Goal: Task Accomplishment & Management: Manage account settings

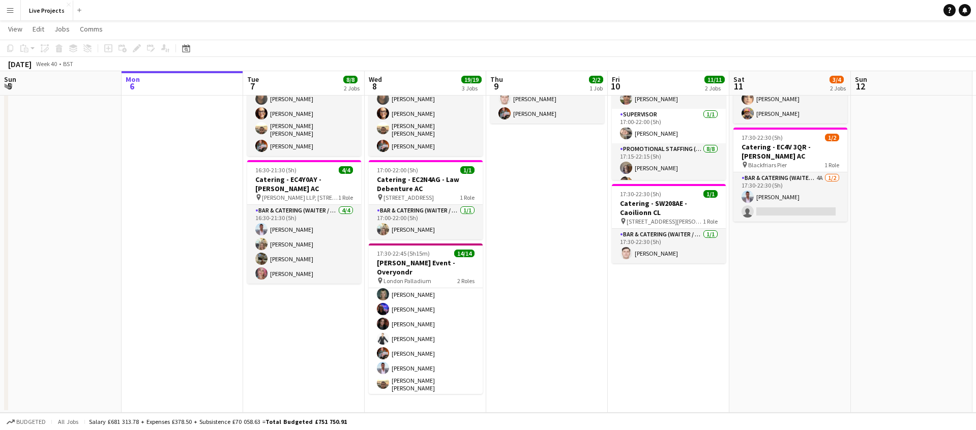
scroll to position [140, 0]
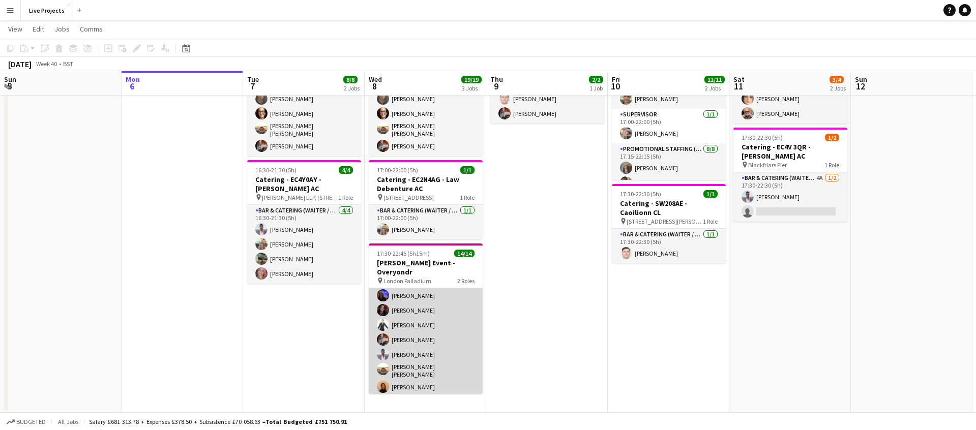
click at [415, 325] on app-card-role "Promotional Staffing (Exhibition Host) 13/13 17:45-22:45 (5h) [PERSON_NAME] [PE…" at bounding box center [426, 290] width 114 height 215
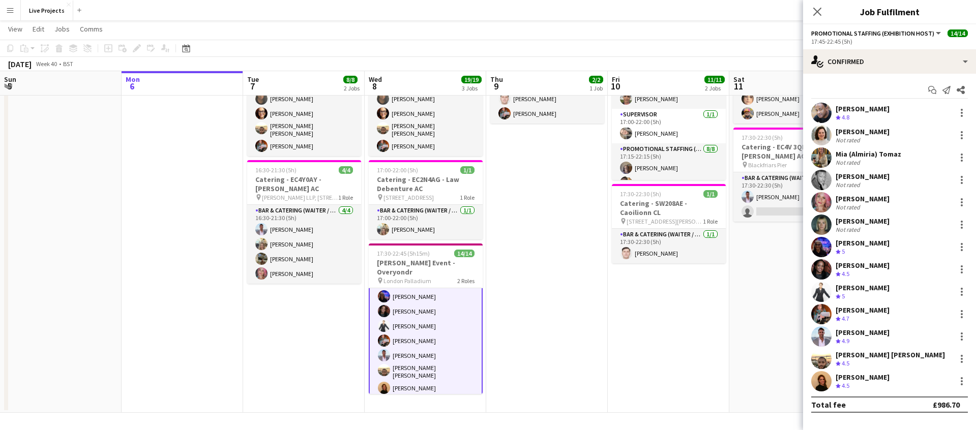
scroll to position [141, 0]
click at [962, 289] on div at bounding box center [962, 289] width 2 height 2
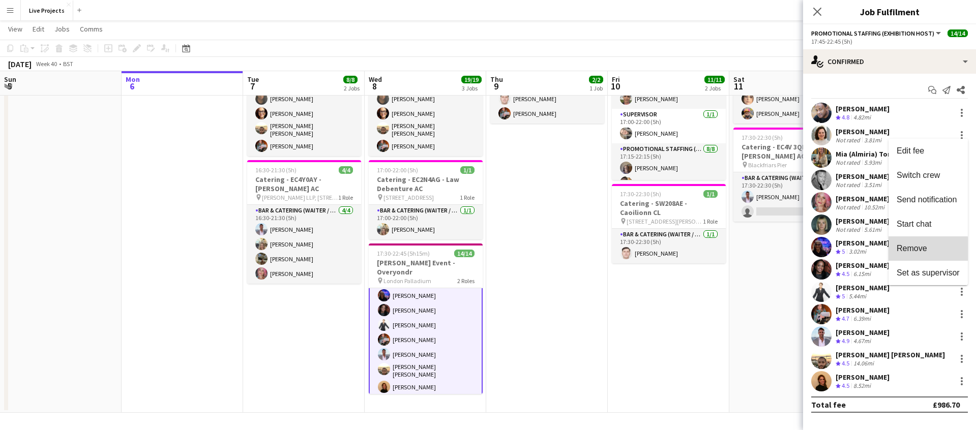
click at [905, 249] on span "Remove" at bounding box center [912, 248] width 31 height 9
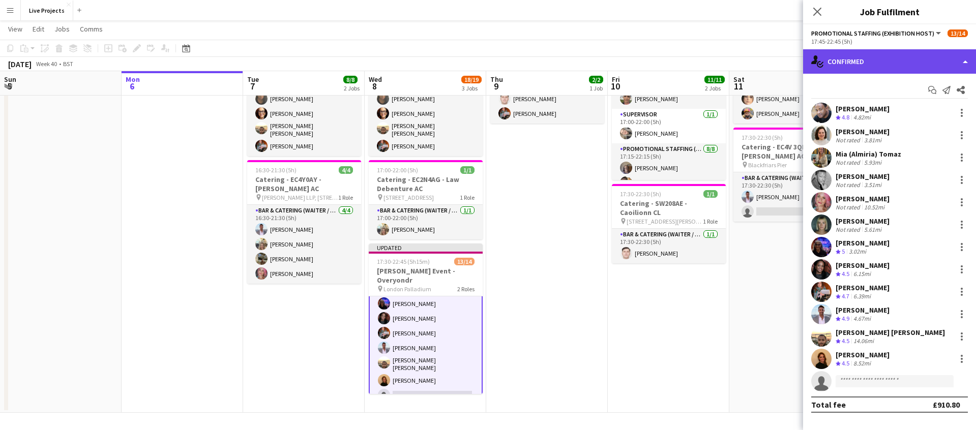
click at [904, 64] on div "single-neutral-actions-check-2 Confirmed" at bounding box center [889, 61] width 173 height 24
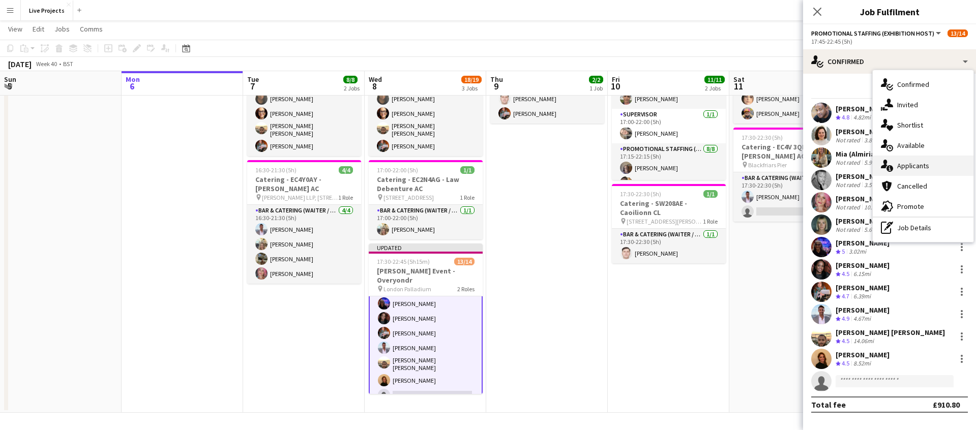
click at [909, 167] on span "Applicants" at bounding box center [914, 165] width 32 height 9
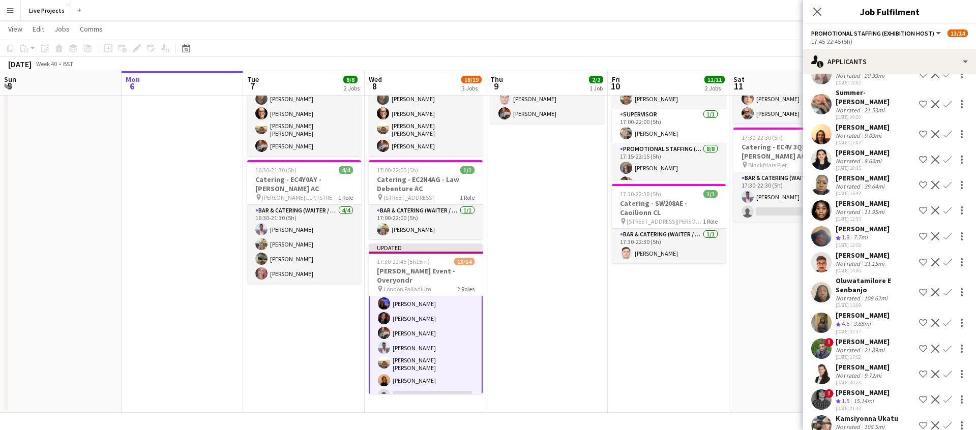
scroll to position [1141, 0]
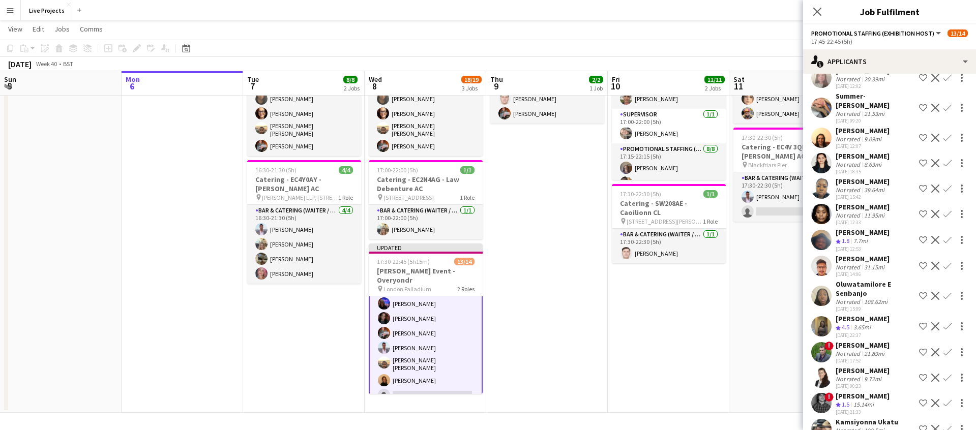
click at [948, 323] on app-icon "Confirm" at bounding box center [948, 327] width 8 height 8
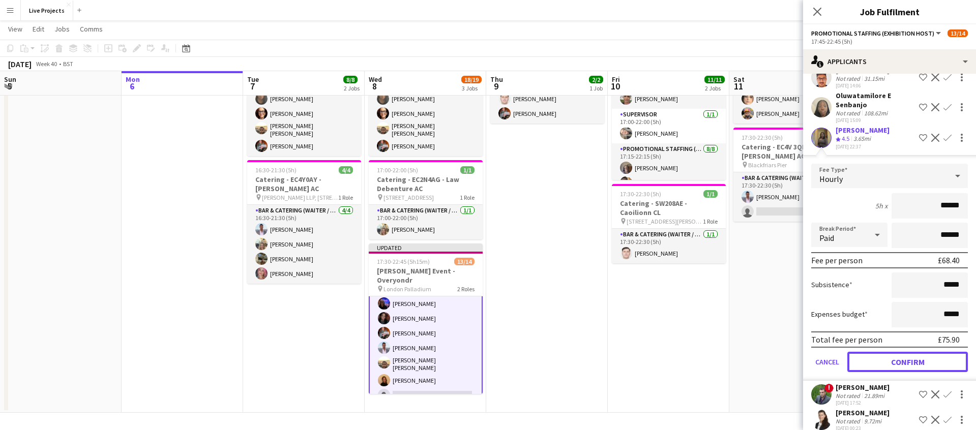
click at [876, 355] on button "Confirm" at bounding box center [908, 362] width 121 height 20
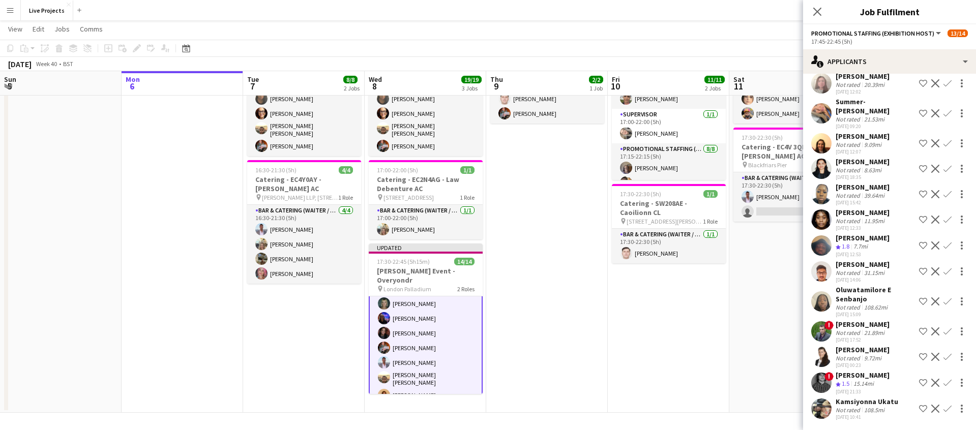
scroll to position [1126, 0]
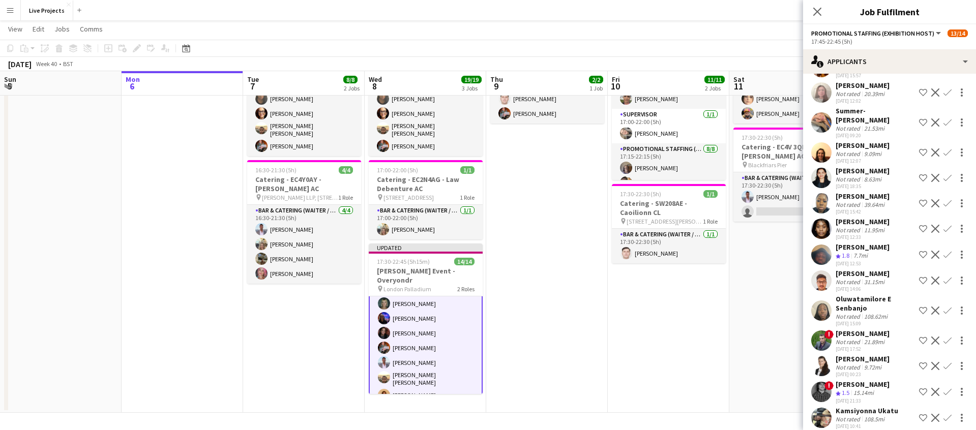
click at [821, 11] on icon "Close pop-in" at bounding box center [818, 12] width 8 height 8
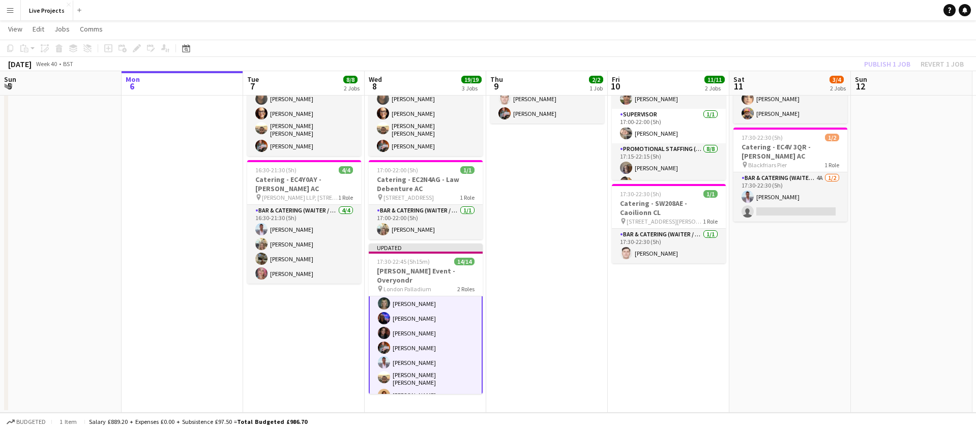
click at [877, 64] on div "Publish 1 job Revert 1 job" at bounding box center [914, 63] width 124 height 13
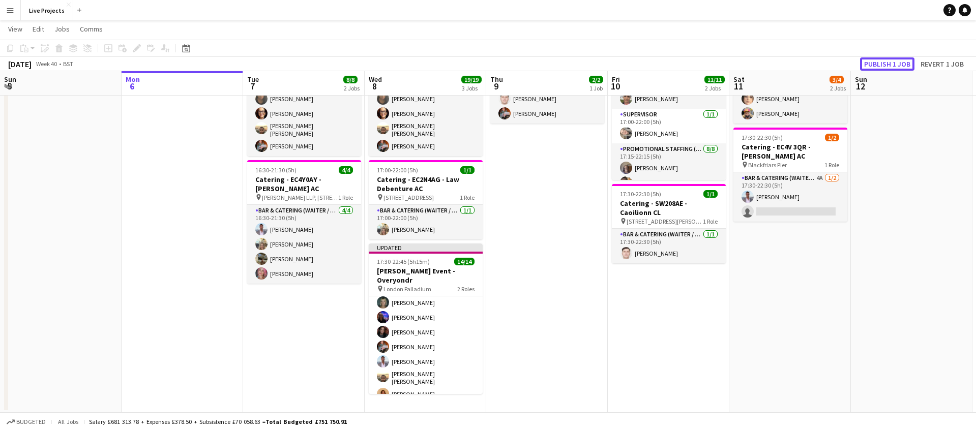
scroll to position [140, 0]
click at [877, 64] on button "Publish 1 job" at bounding box center [887, 63] width 54 height 13
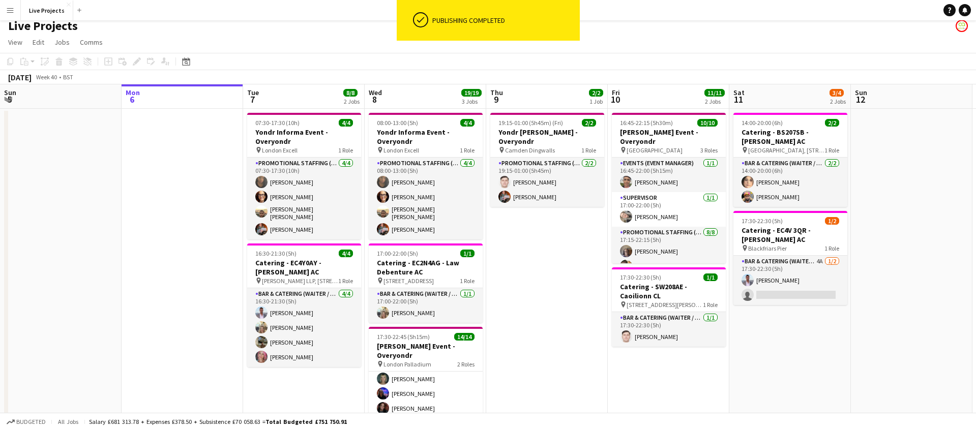
scroll to position [0, 0]
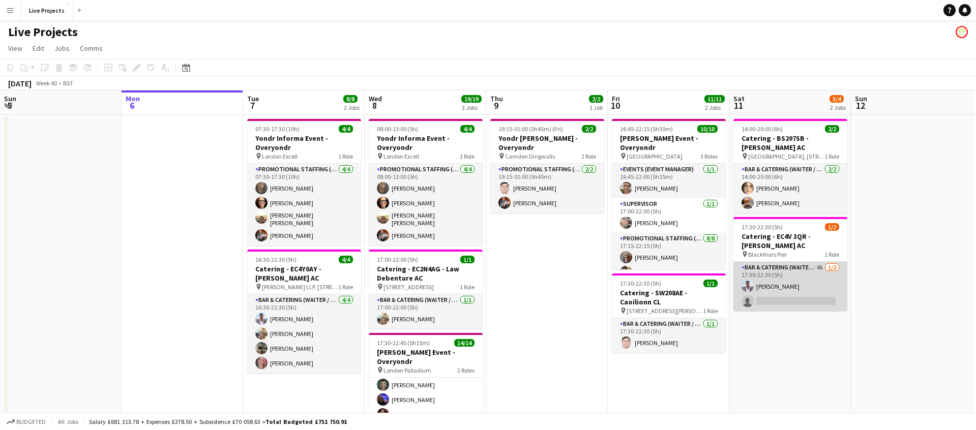
click at [796, 277] on app-card-role "Bar & Catering (Waiter / waitress) 4A [DATE] 17:30-22:30 (5h) [PERSON_NAME] sin…" at bounding box center [791, 286] width 114 height 49
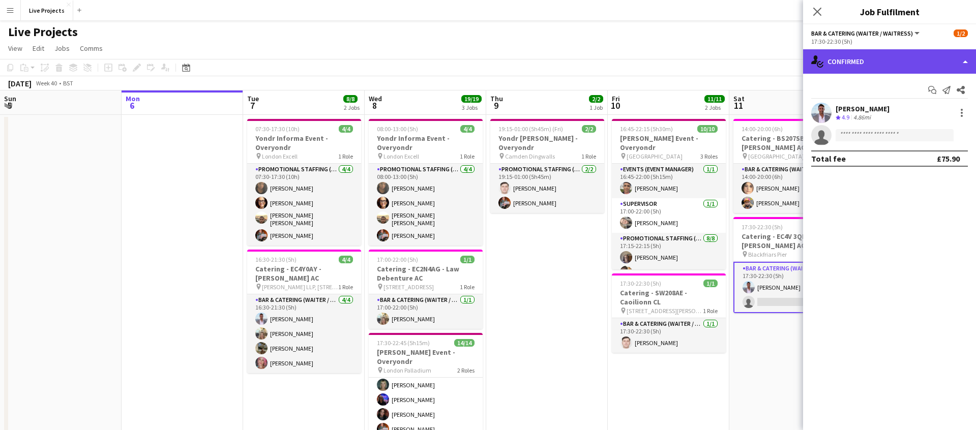
click at [896, 64] on div "single-neutral-actions-check-2 Confirmed" at bounding box center [889, 61] width 173 height 24
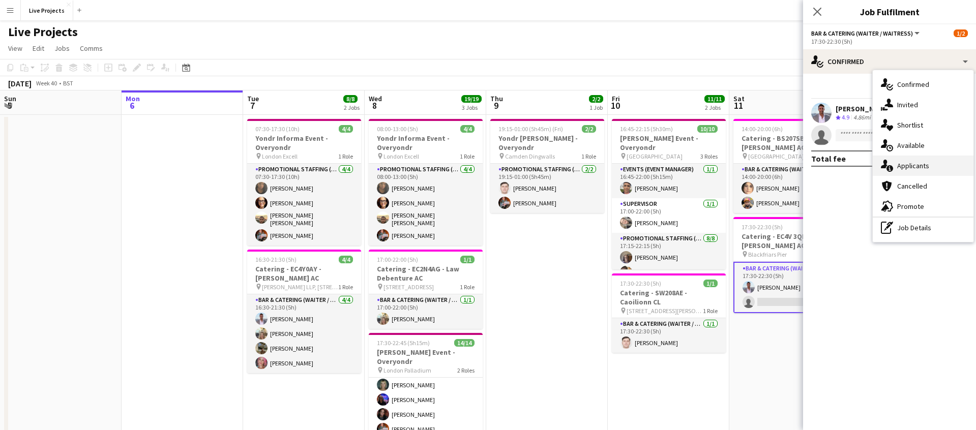
click at [919, 162] on span "Applicants" at bounding box center [914, 165] width 32 height 9
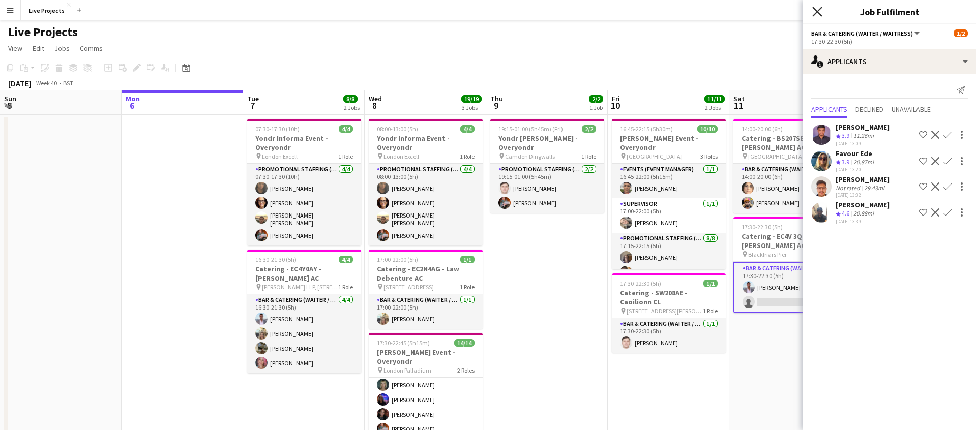
click at [817, 9] on icon "Close pop-in" at bounding box center [818, 12] width 10 height 10
